Goal: Task Accomplishment & Management: Manage account settings

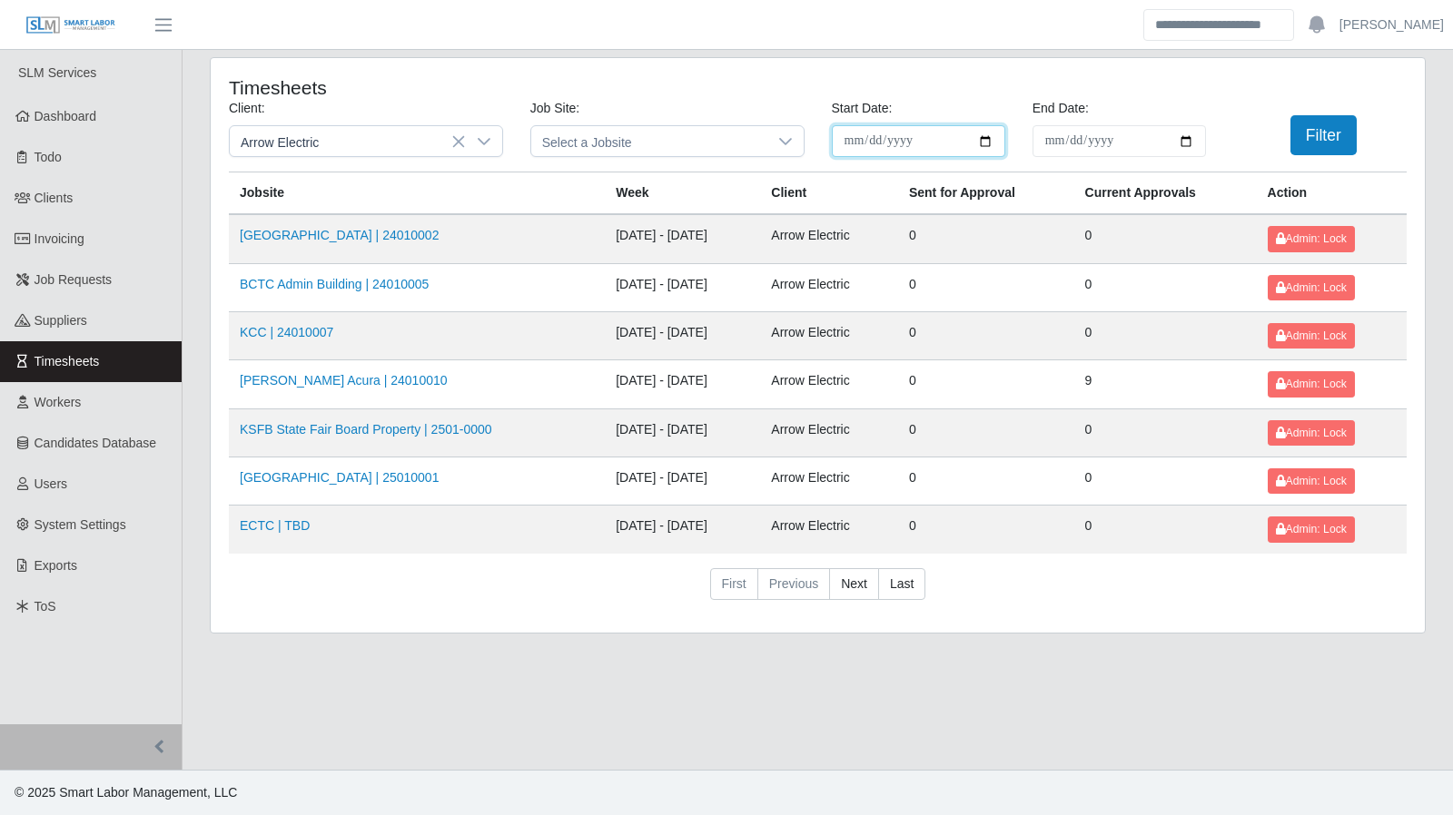
click at [984, 144] on input "**********" at bounding box center [918, 141] width 173 height 32
click at [1311, 139] on button "Filter" at bounding box center [1323, 135] width 66 height 40
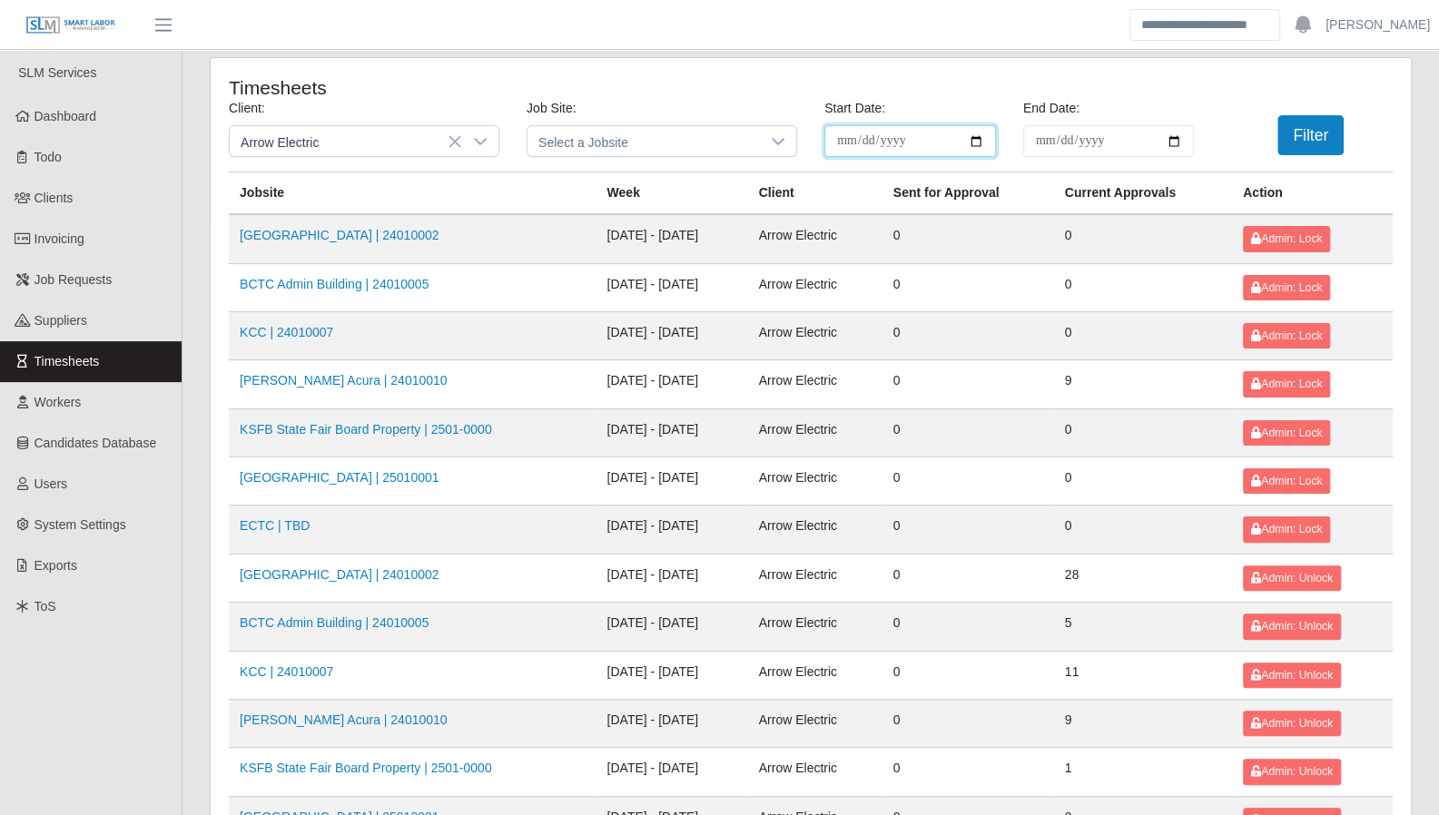
click at [982, 140] on input "**********" at bounding box center [911, 141] width 172 height 32
type input "**********"
click at [1300, 145] on button "Filter" at bounding box center [1311, 135] width 66 height 40
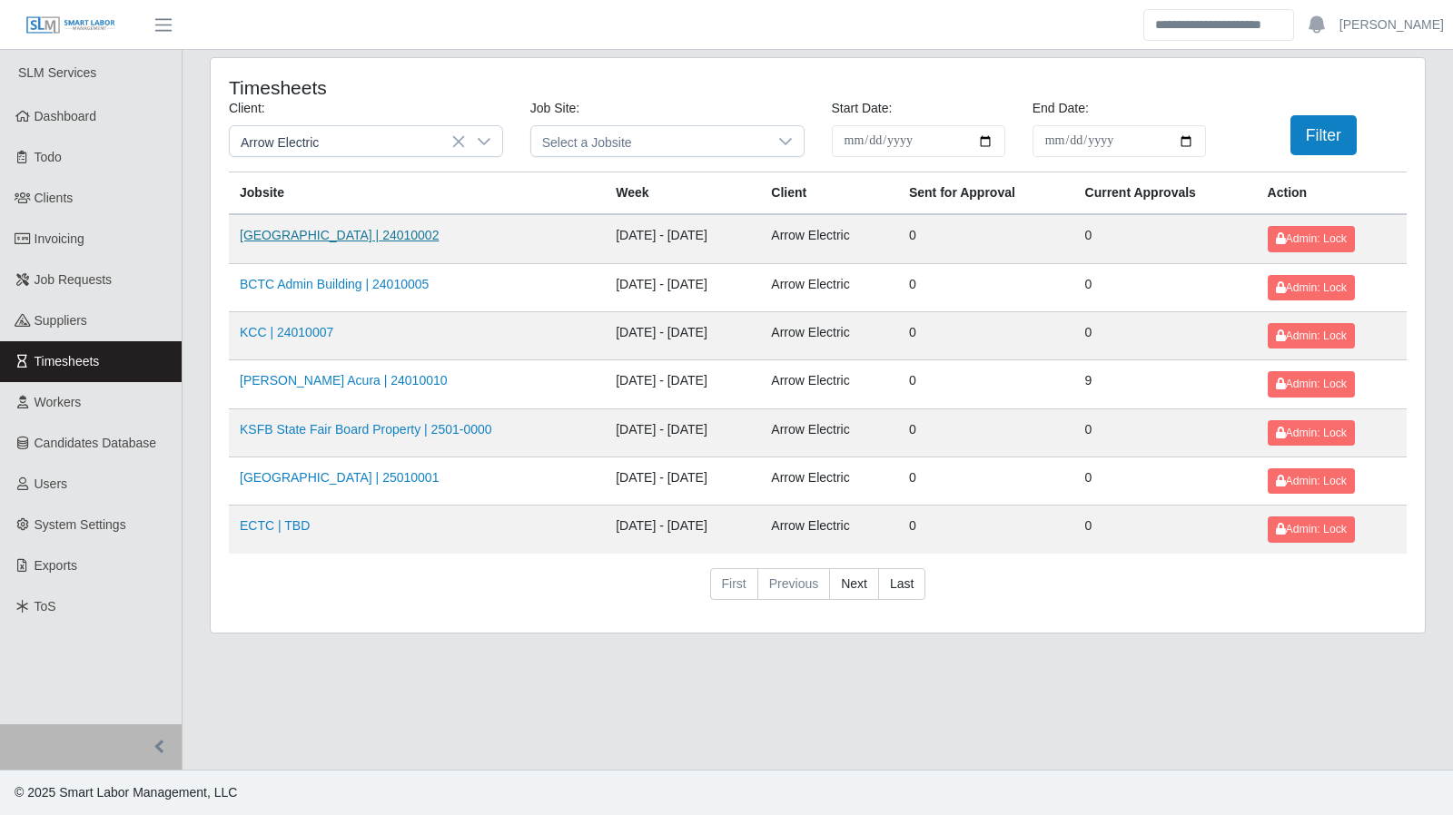
click at [401, 229] on link "Kenneland Chalet Building | 24010002" at bounding box center [339, 235] width 199 height 15
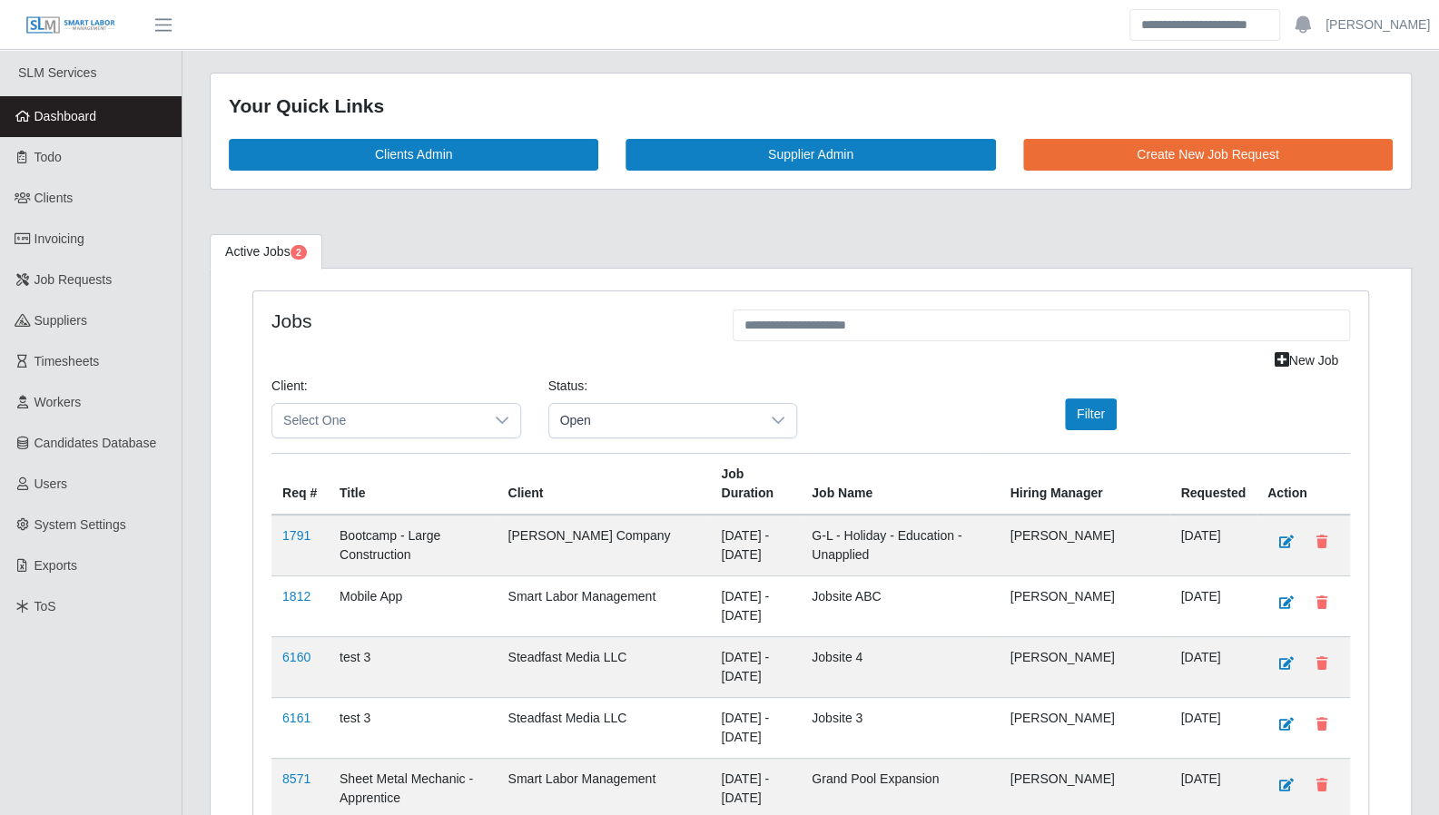
click at [66, 132] on link "Dashboard" at bounding box center [91, 116] width 182 height 41
click at [732, 408] on span "Open" at bounding box center [655, 421] width 212 height 34
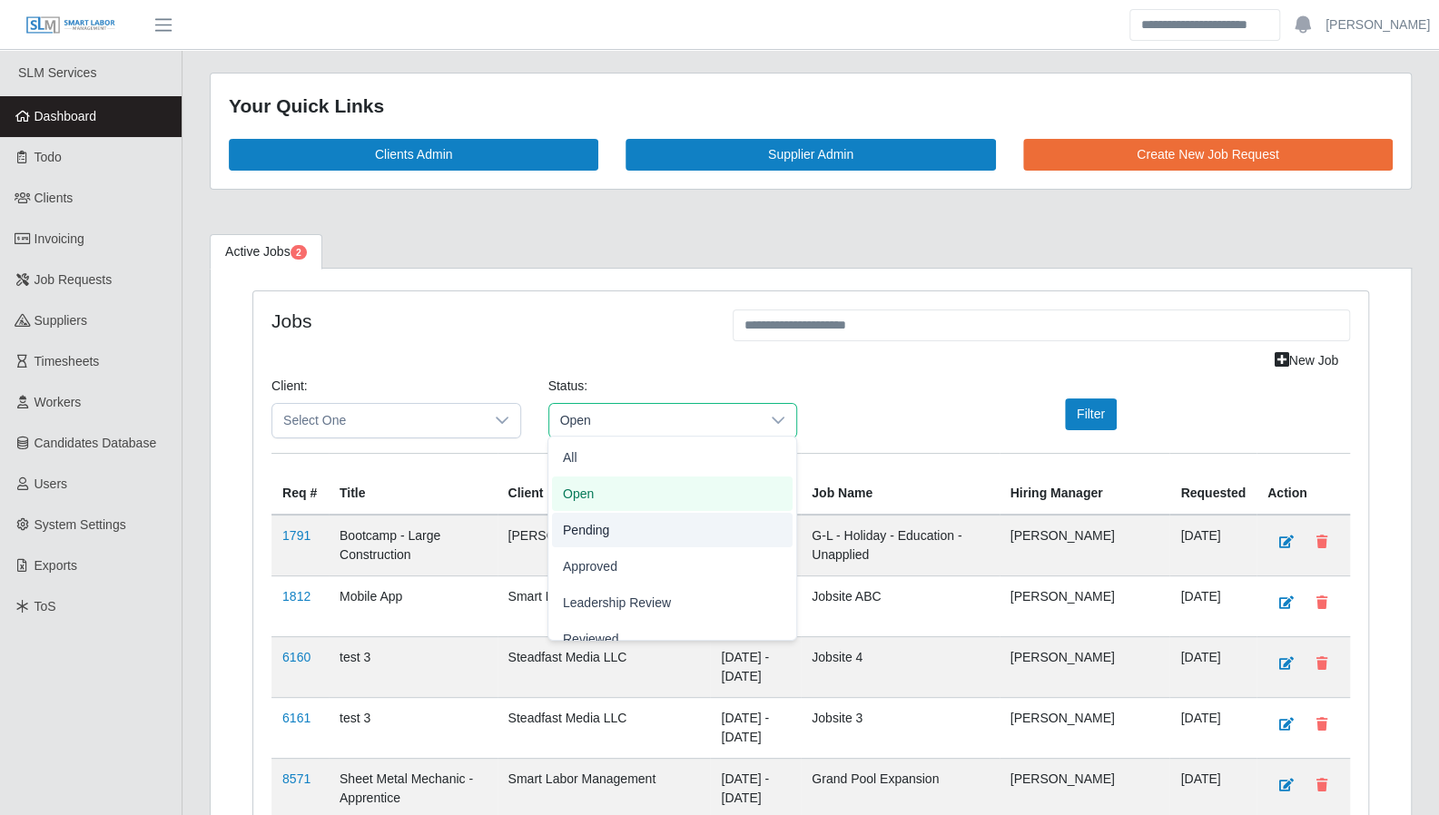
click at [681, 525] on li "Pending" at bounding box center [672, 530] width 241 height 35
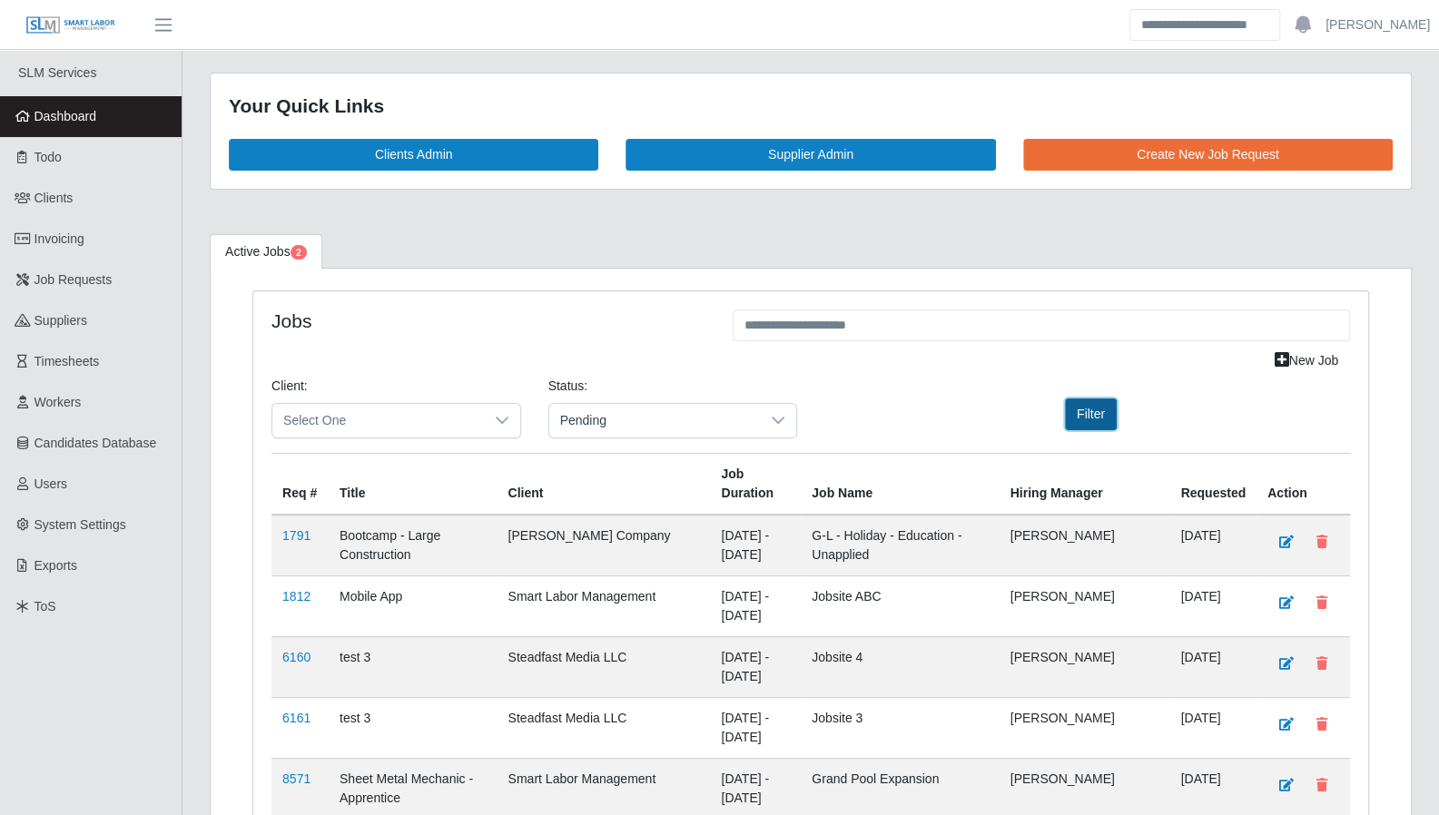
click at [1103, 410] on button "Filter" at bounding box center [1091, 415] width 52 height 32
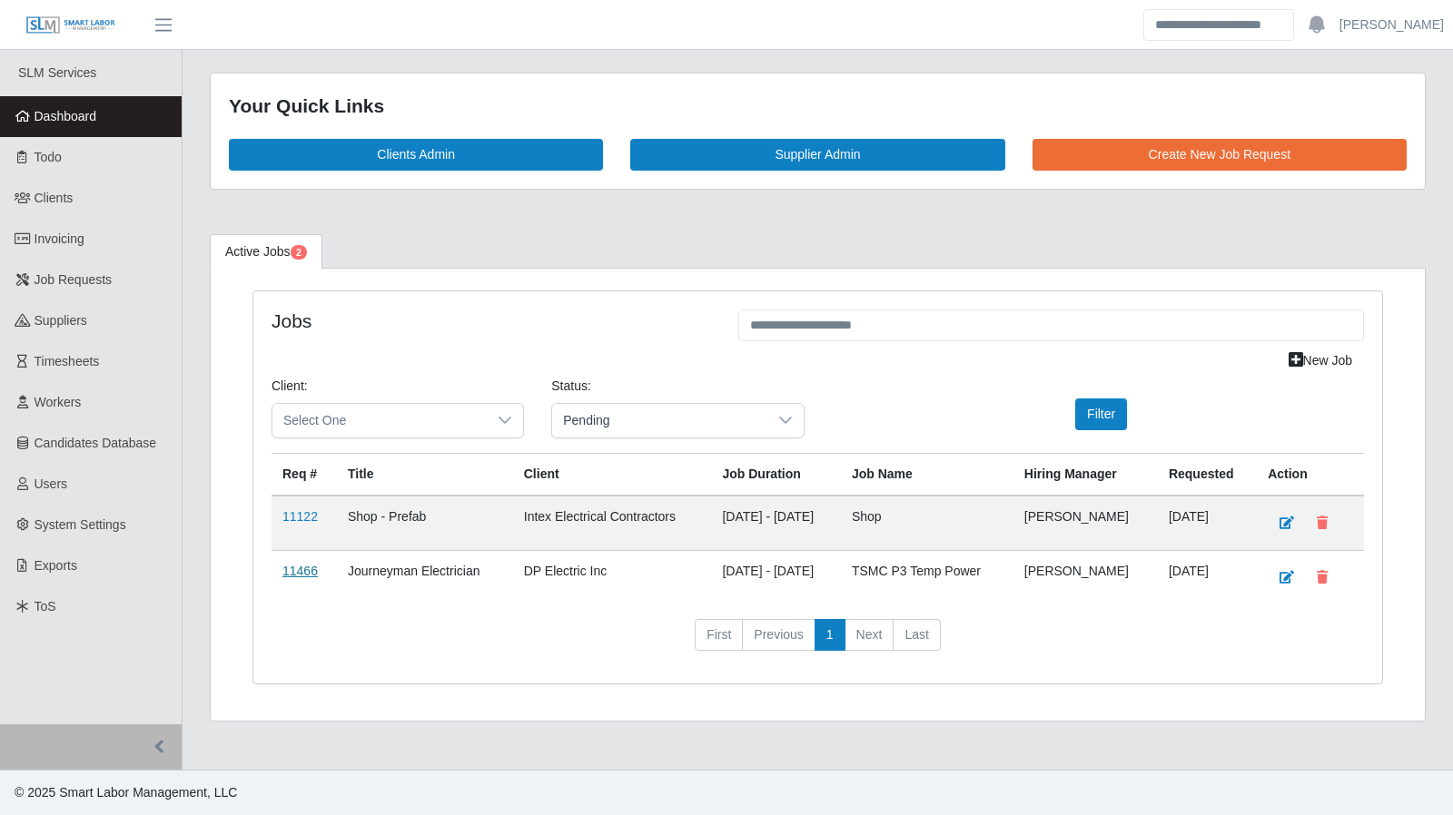
click at [290, 564] on link "11466" at bounding box center [299, 571] width 35 height 15
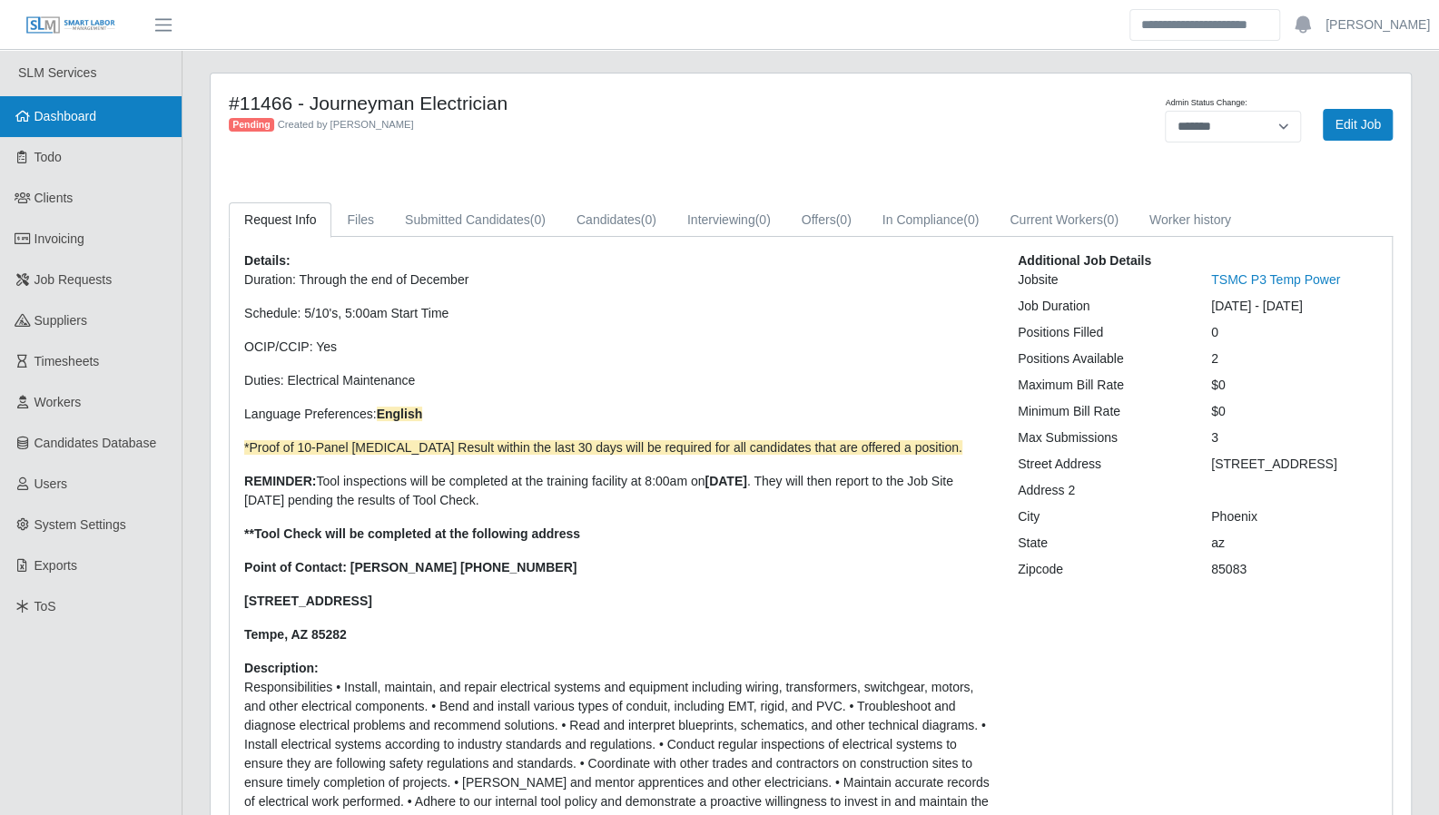
click at [107, 113] on link "Dashboard" at bounding box center [91, 116] width 182 height 41
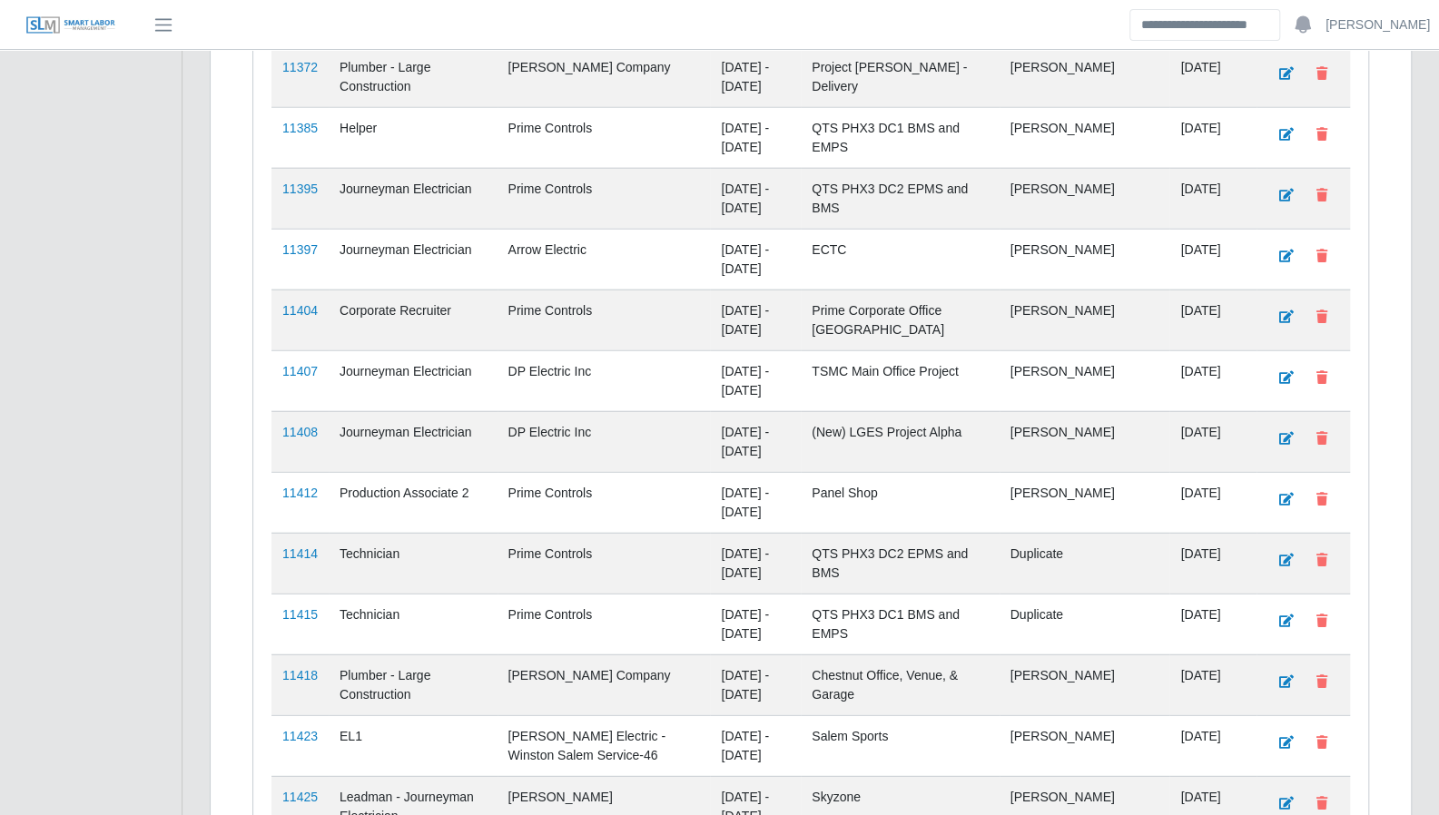
scroll to position [3288, 0]
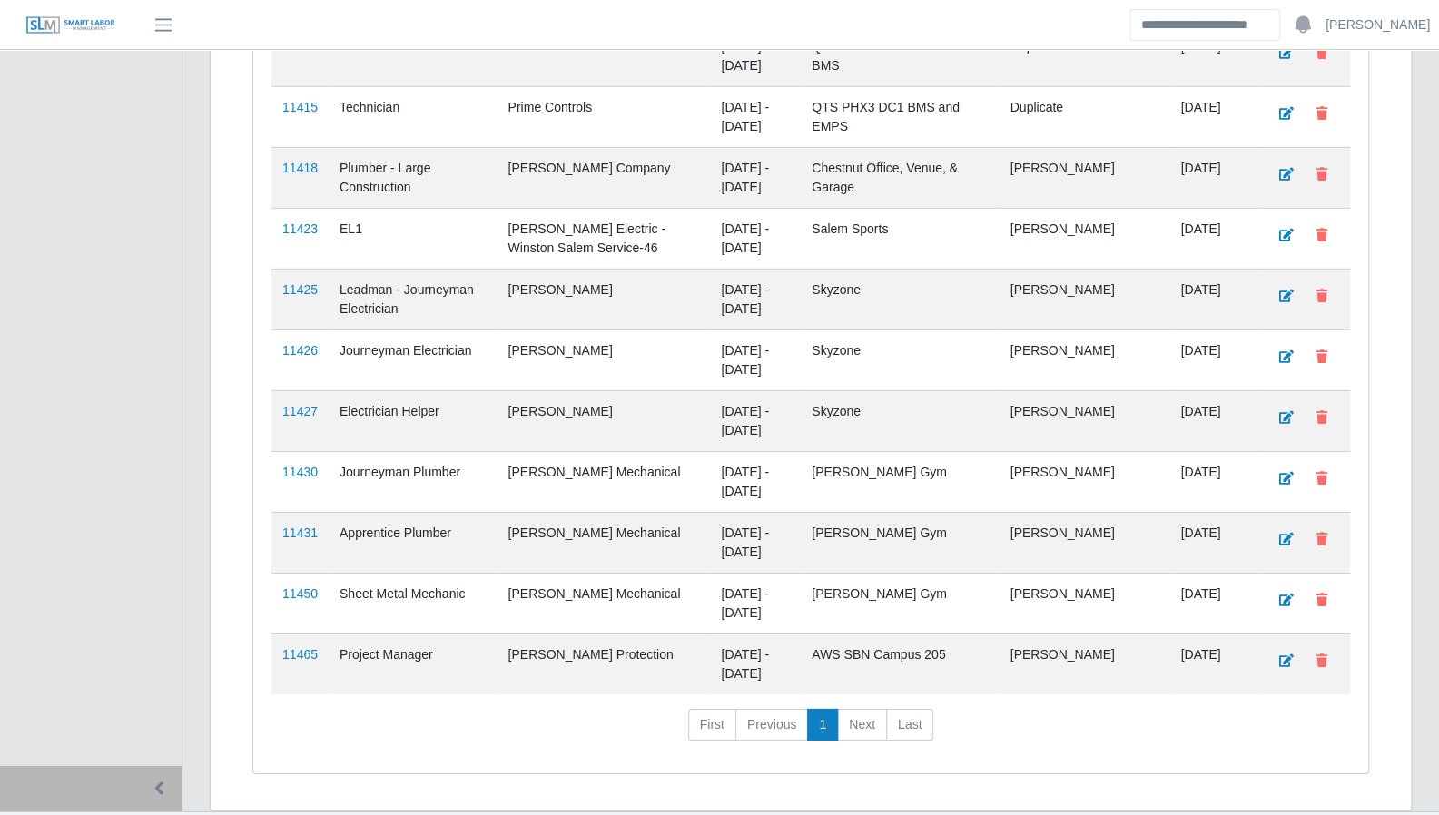
click at [320, 573] on td "11450" at bounding box center [300, 603] width 57 height 61
click at [314, 587] on link "11450" at bounding box center [299, 594] width 35 height 15
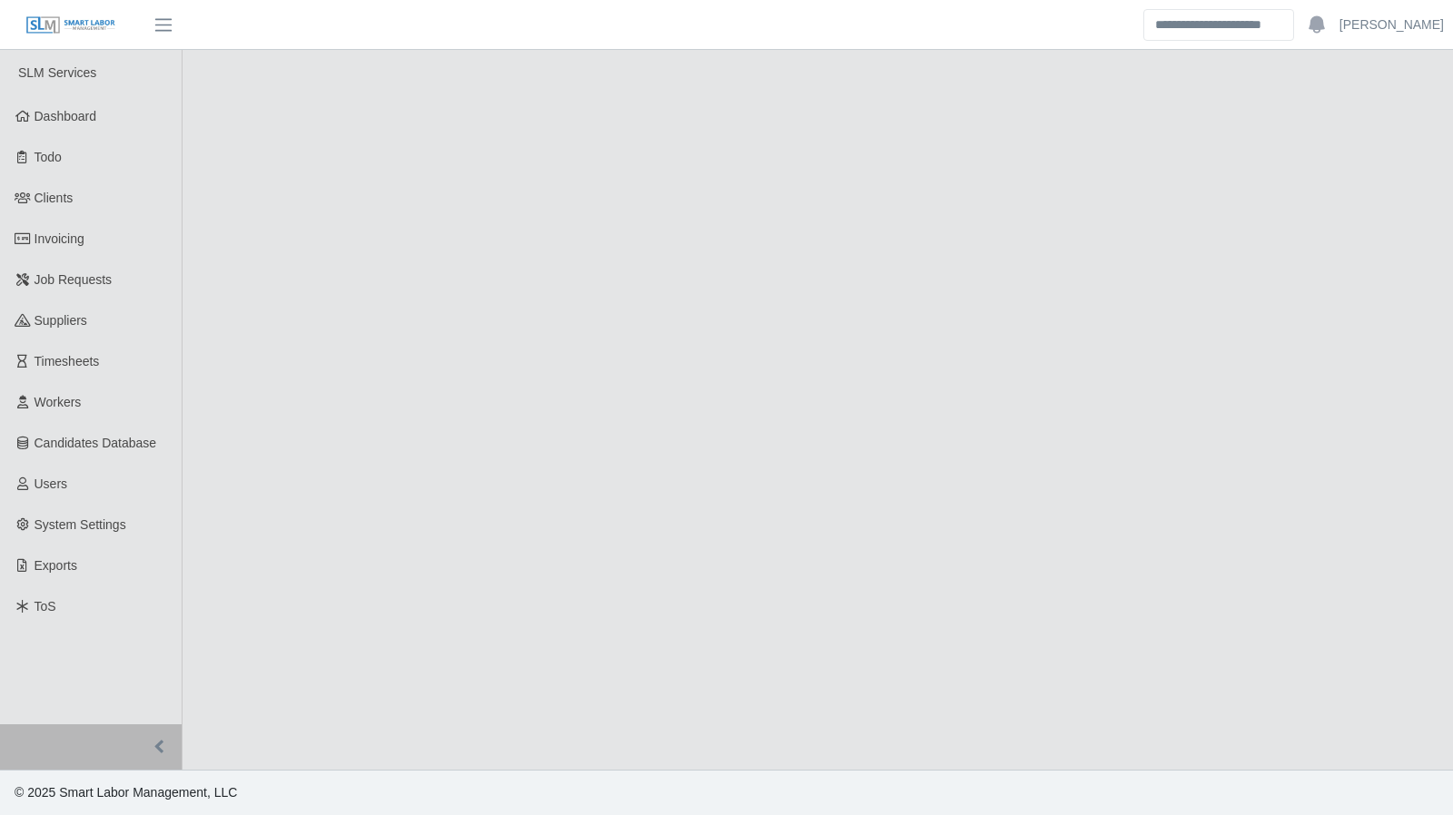
select select "****"
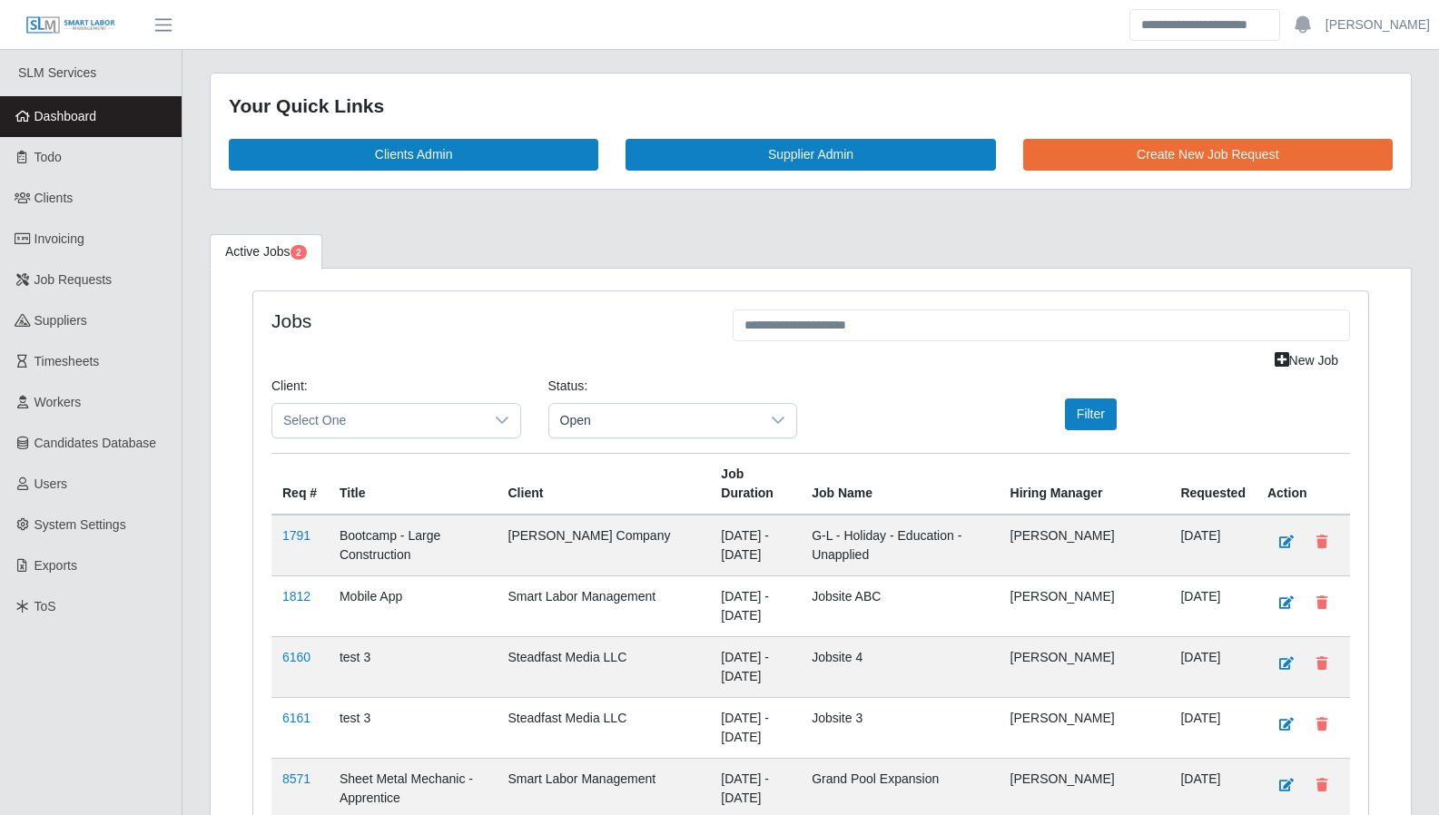
scroll to position [3288, 0]
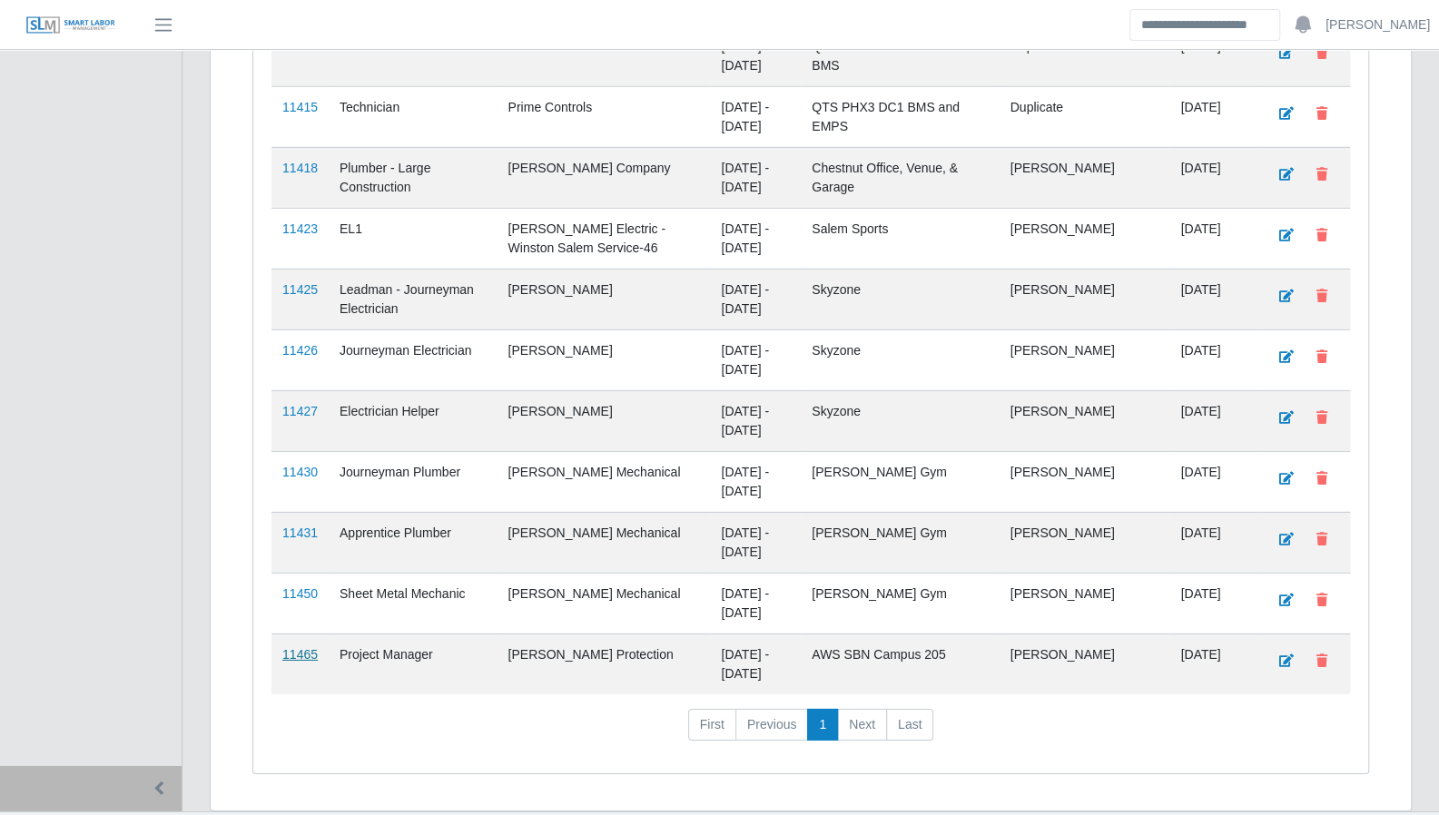
click at [308, 647] on link "11465" at bounding box center [299, 654] width 35 height 15
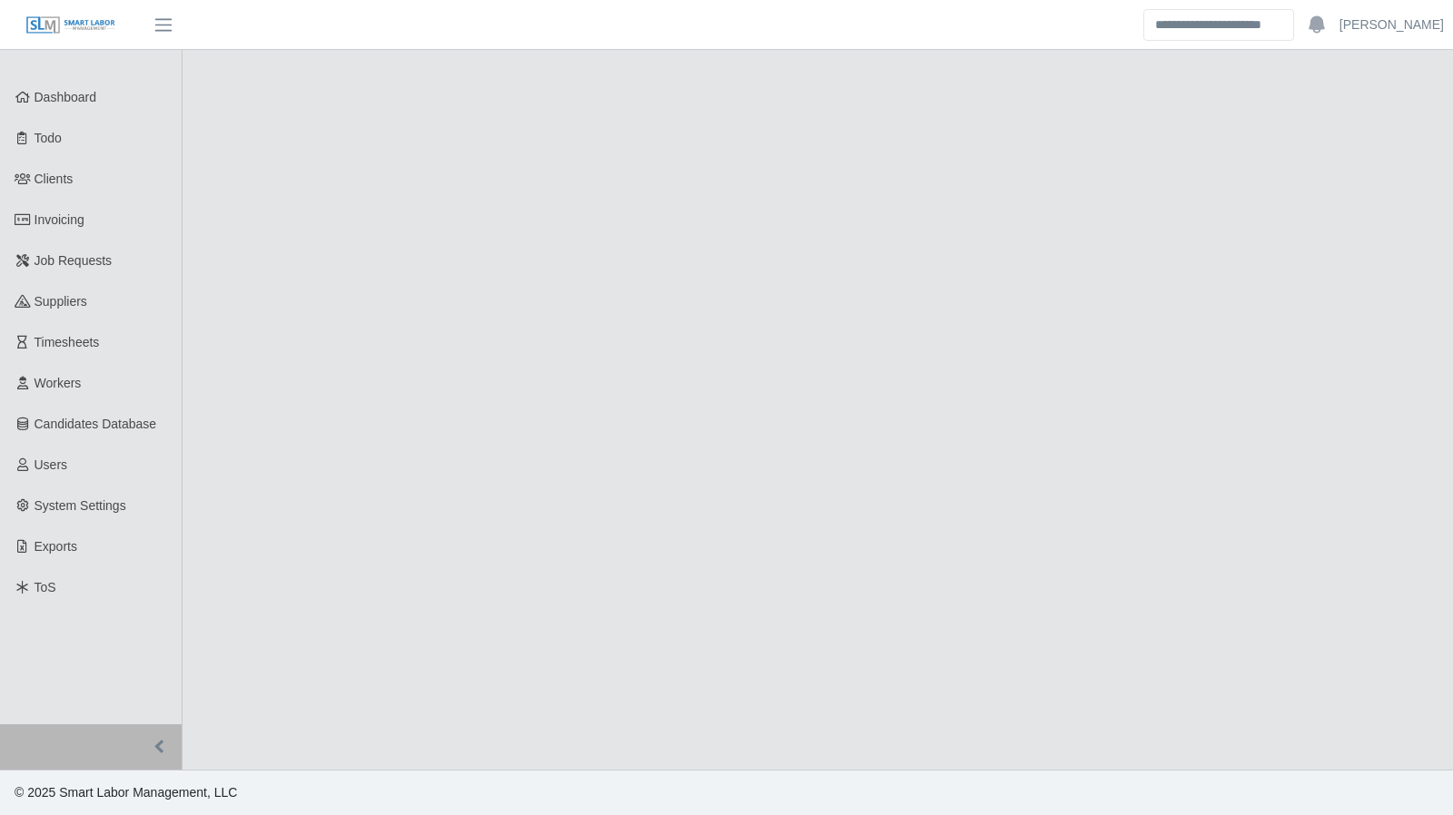
select select "****"
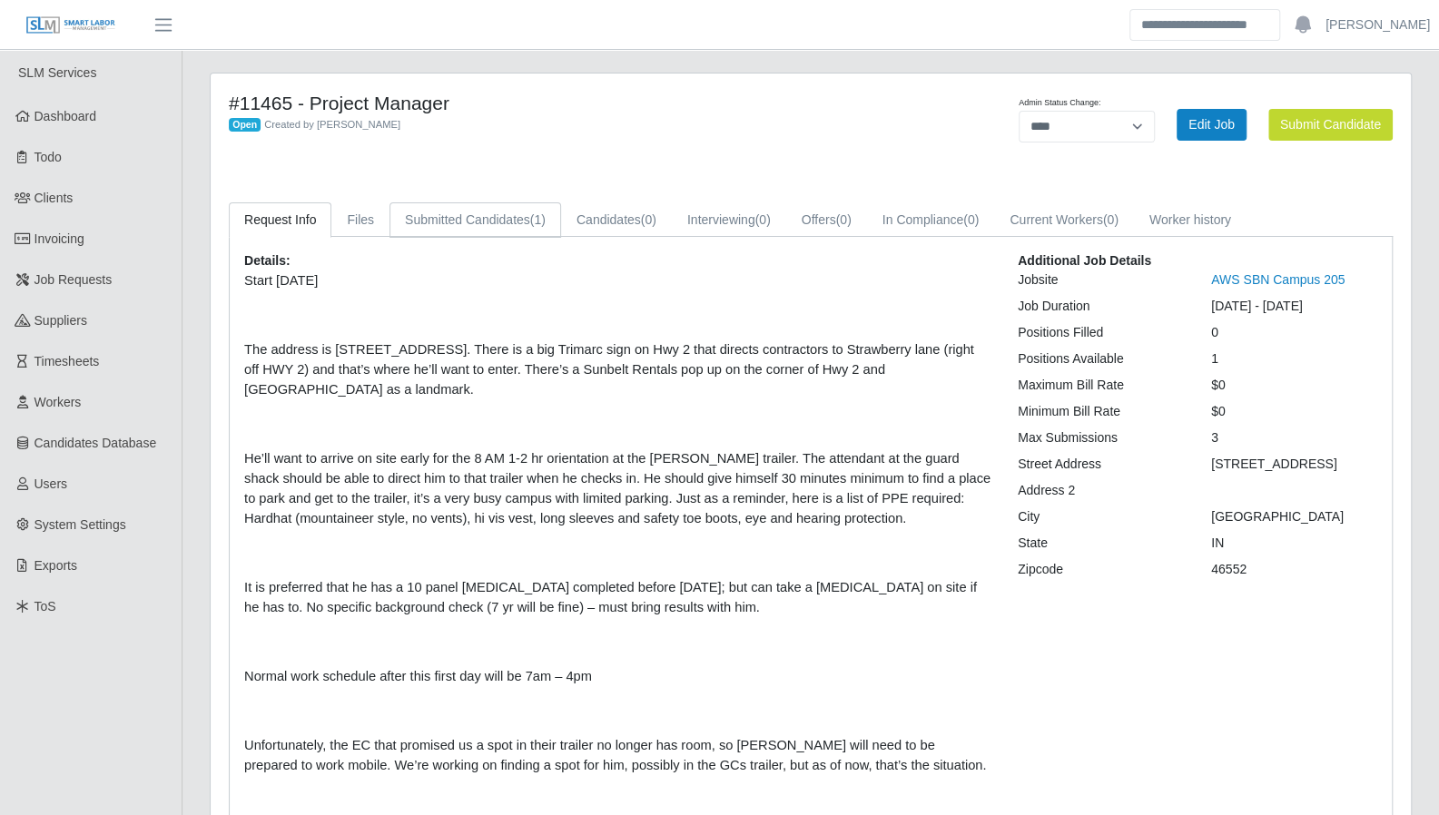
click at [479, 222] on link "Submitted Candidates (1)" at bounding box center [476, 220] width 172 height 35
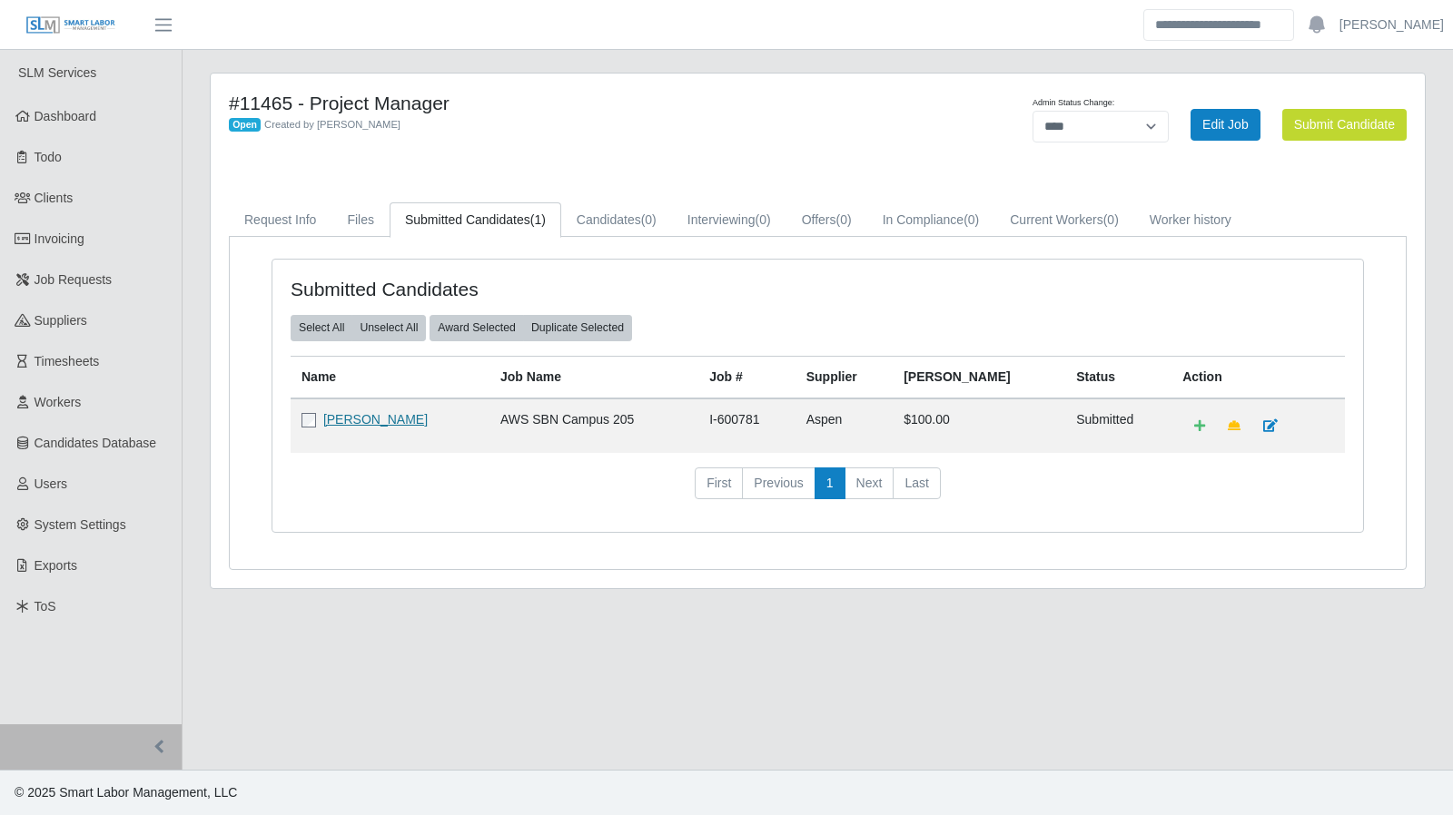
click at [363, 417] on link "Braydon Risner" at bounding box center [375, 419] width 104 height 15
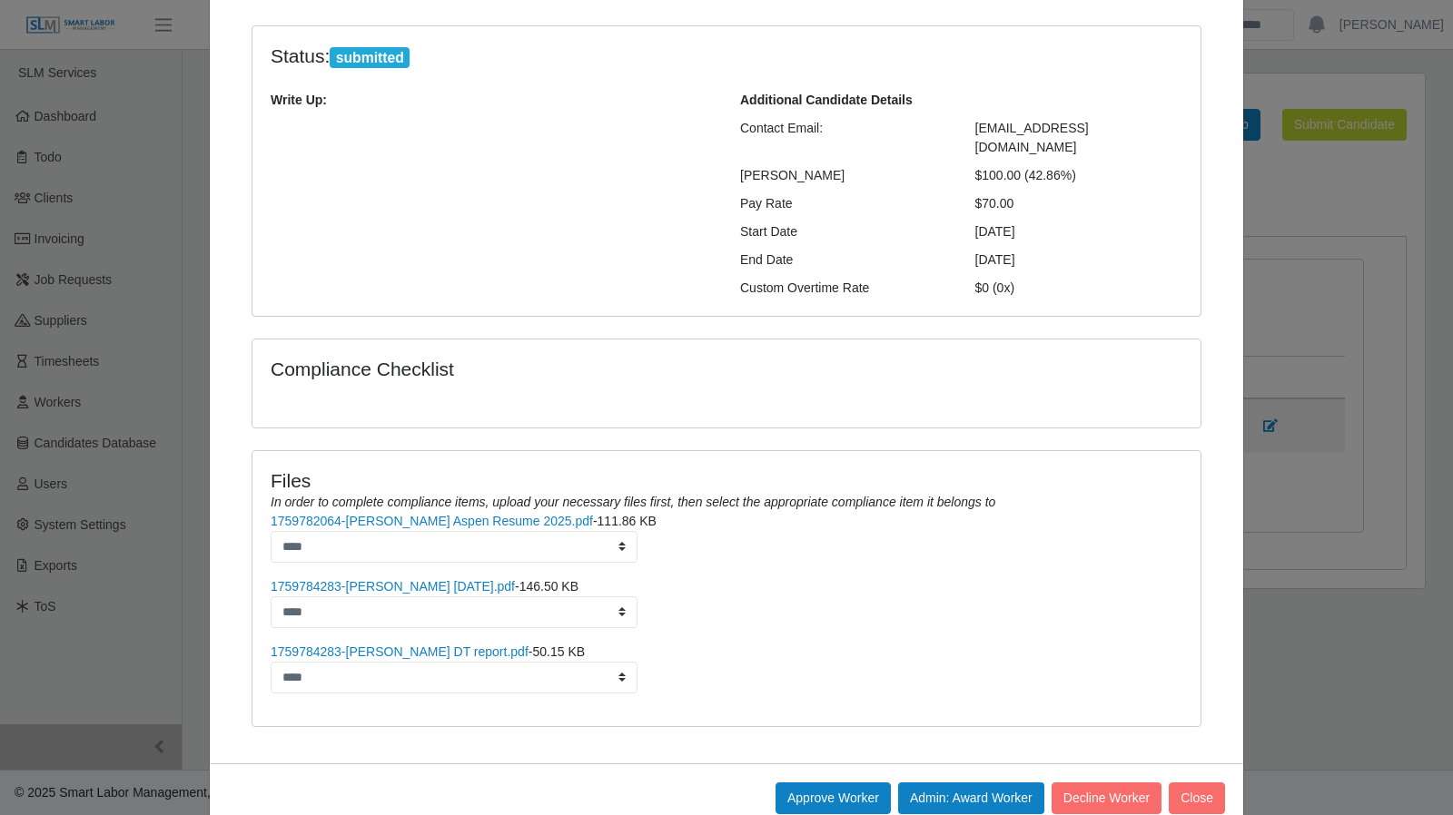
scroll to position [151, 0]
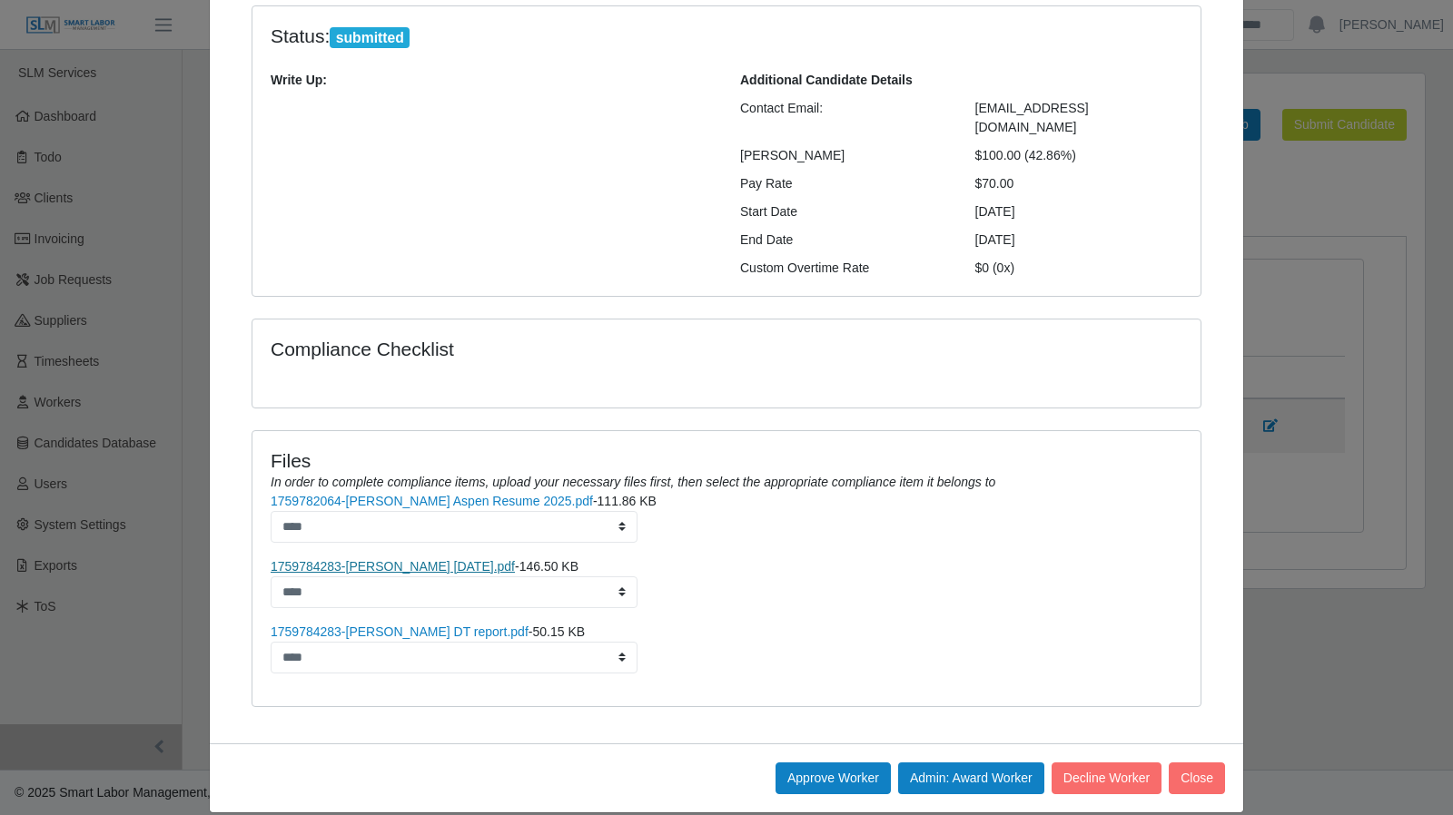
click at [449, 559] on link "1759784283-Braydon P Risner 9-17-2025.pdf" at bounding box center [393, 566] width 244 height 15
click at [359, 625] on link "1759784283-Braydon Risner DT report.pdf" at bounding box center [400, 632] width 258 height 15
click at [1211, 763] on button "Close" at bounding box center [1197, 779] width 56 height 32
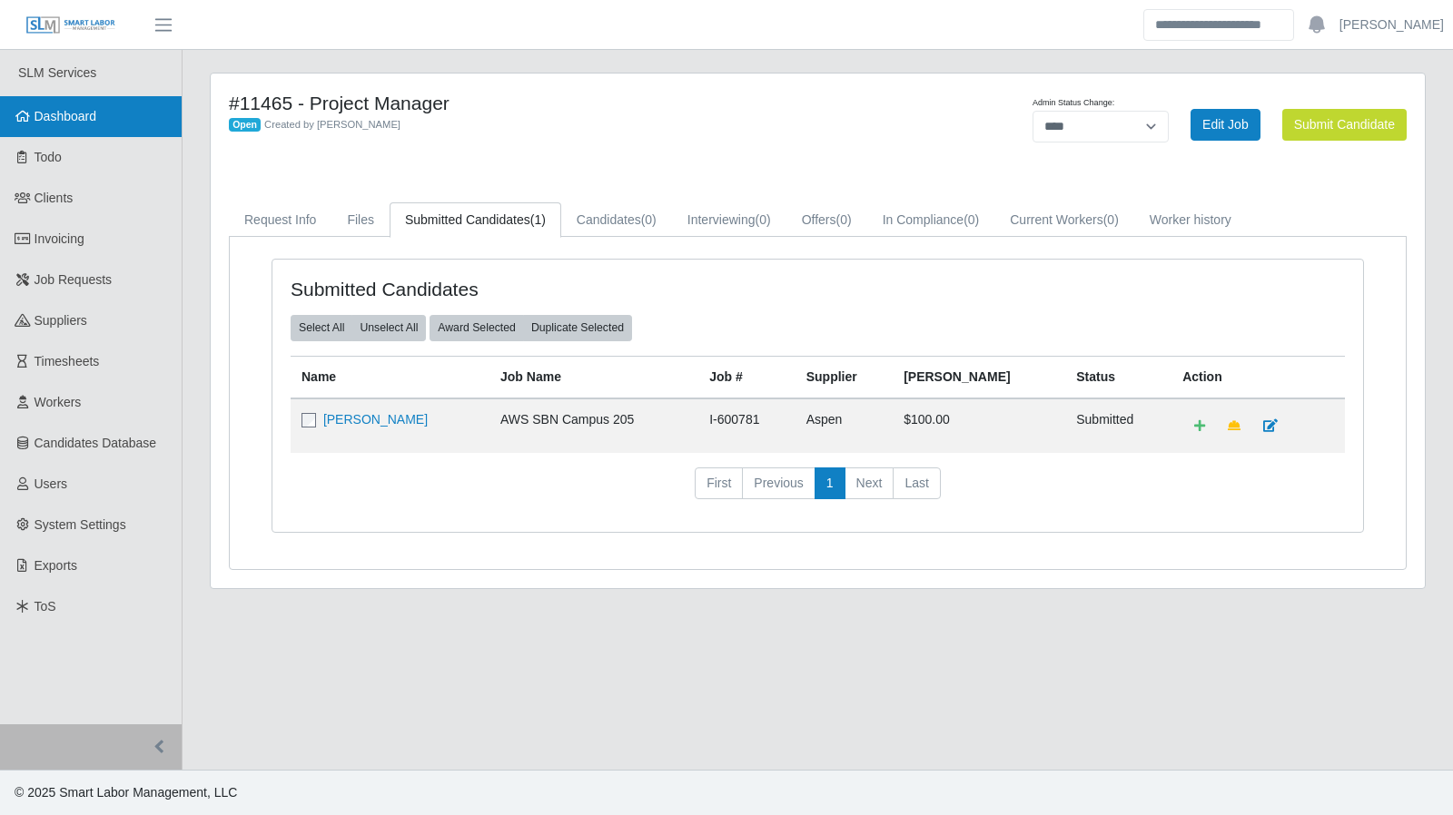
click at [91, 133] on link "Dashboard" at bounding box center [91, 116] width 182 height 41
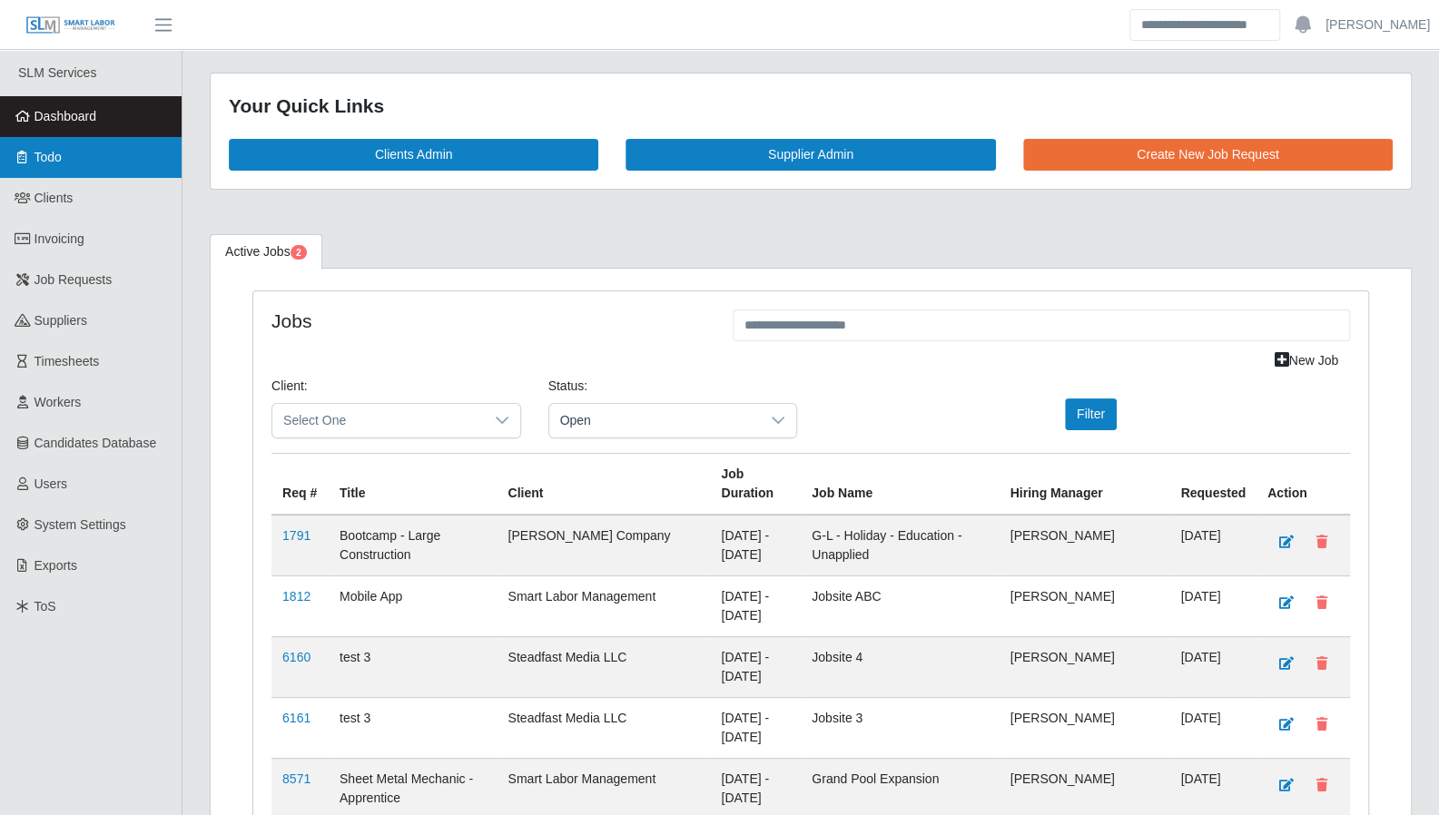
click at [44, 163] on span "Todo" at bounding box center [48, 157] width 27 height 15
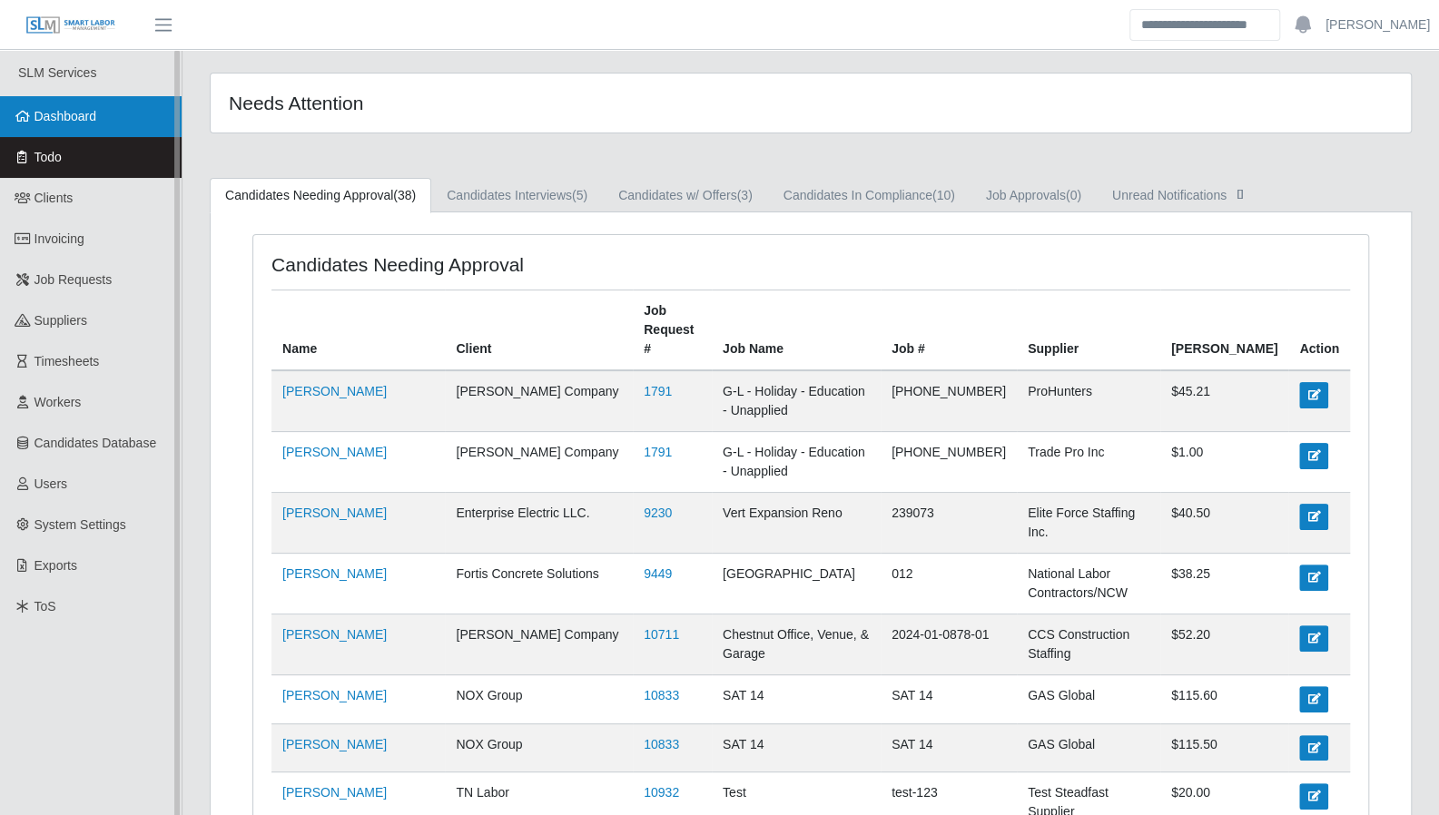
click at [33, 126] on link "Dashboard" at bounding box center [91, 116] width 182 height 41
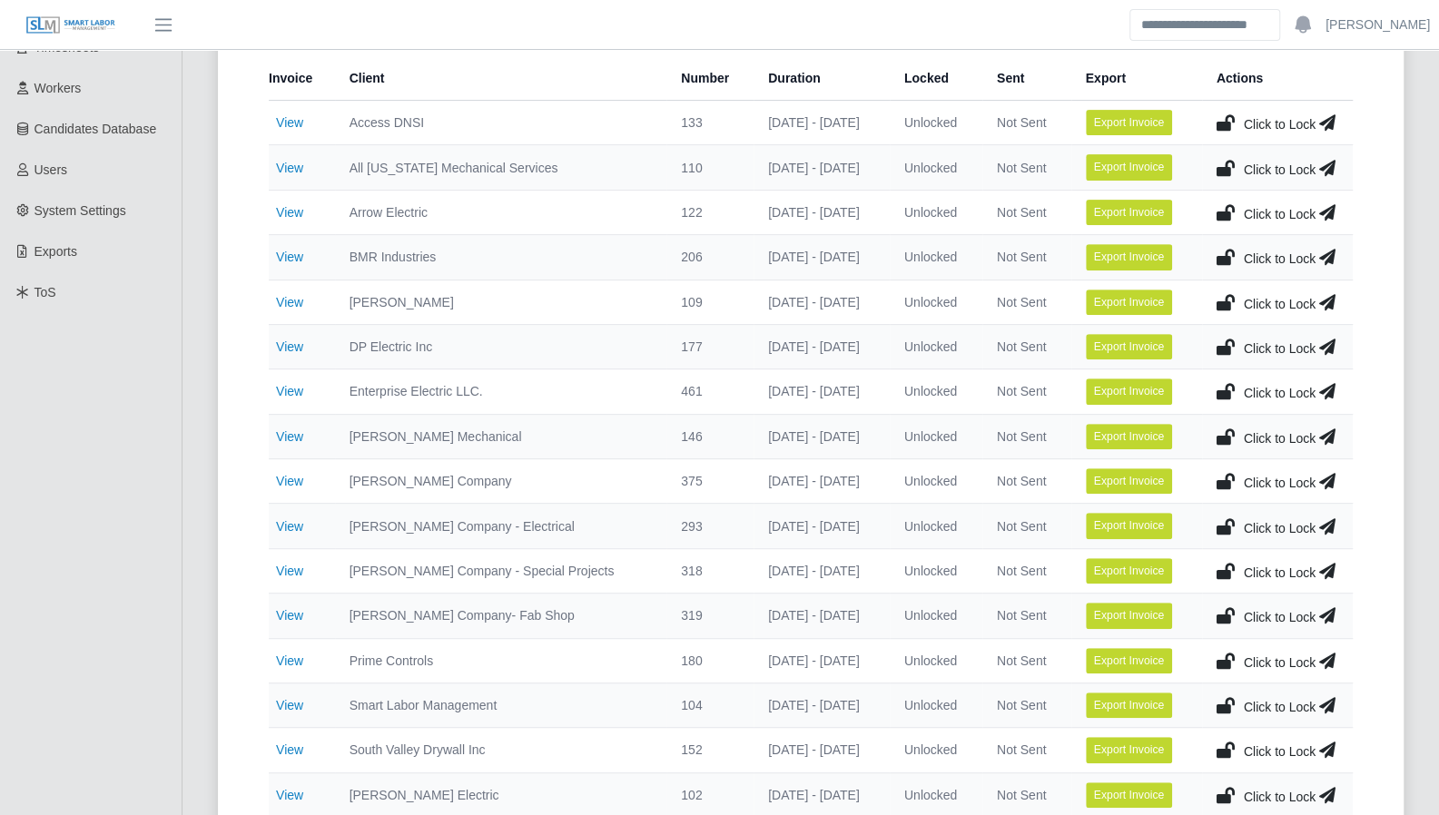
scroll to position [271, 0]
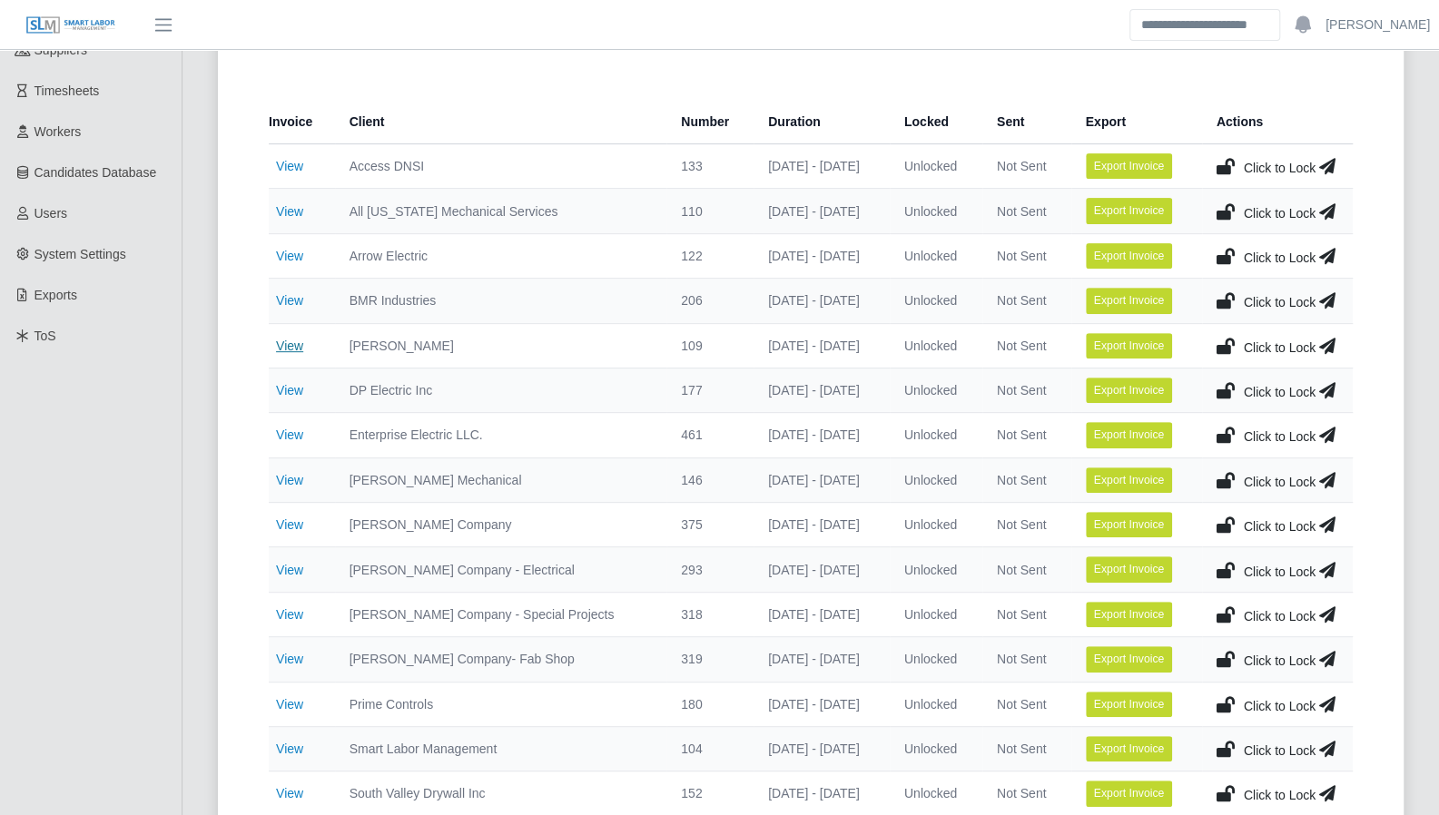
click at [291, 346] on link "View" at bounding box center [289, 346] width 27 height 15
